Goal: Register for event/course

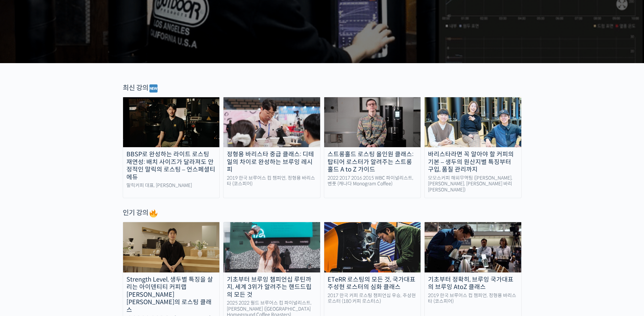
scroll to position [203, 0]
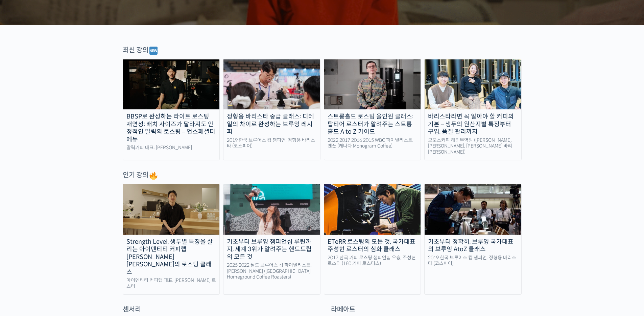
drag, startPoint x: 54, startPoint y: 139, endPoint x: 47, endPoint y: 107, distance: 32.5
click at [288, 125] on div "정형용 바리스타 중급 클래스: 디테일의 차이로 완성하는 브루잉 레시피" at bounding box center [271, 124] width 97 height 23
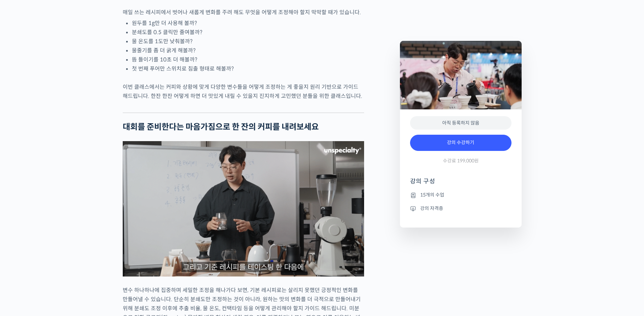
scroll to position [1048, 0]
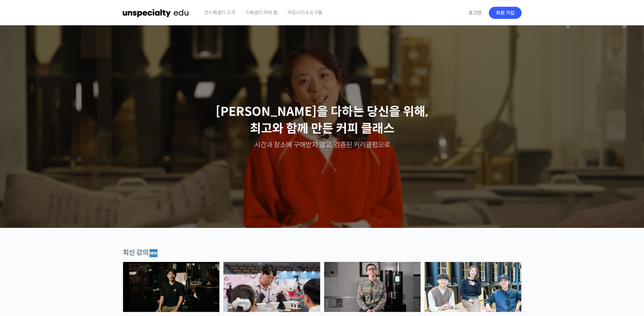
scroll to position [135, 0]
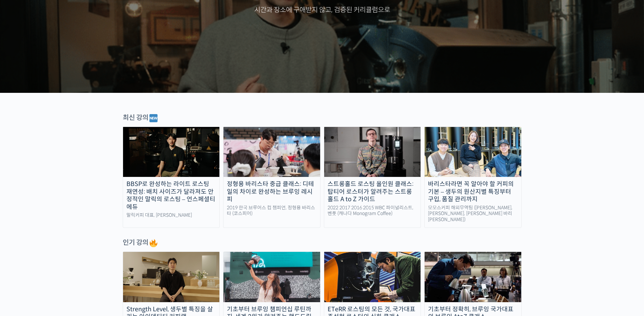
click at [174, 165] on img at bounding box center [171, 152] width 97 height 50
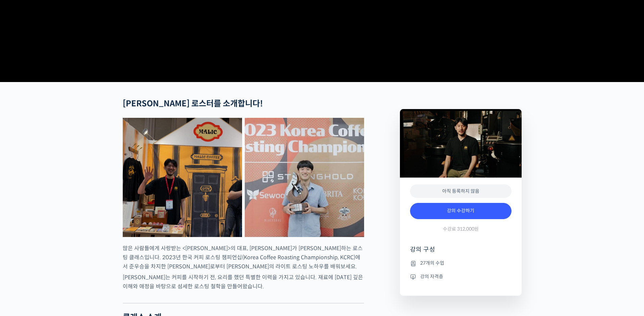
scroll to position [203, 0]
